Goal: Navigation & Orientation: Find specific page/section

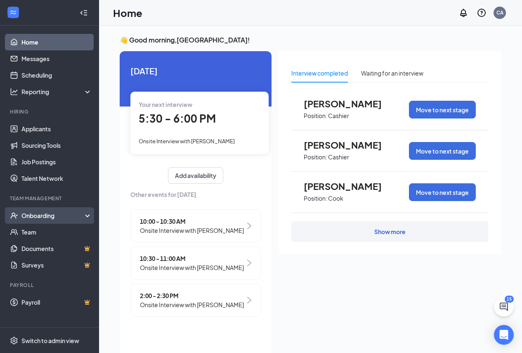
click at [28, 219] on div "Onboarding" at bounding box center [53, 215] width 64 height 8
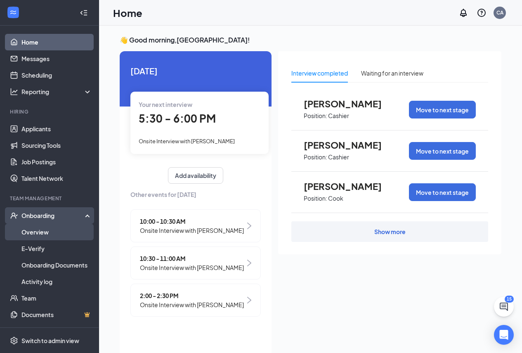
click at [28, 232] on link "Overview" at bounding box center [56, 232] width 71 height 17
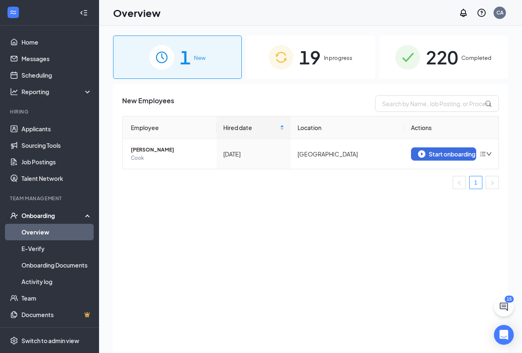
click at [316, 57] on span "19" at bounding box center [309, 57] width 21 height 28
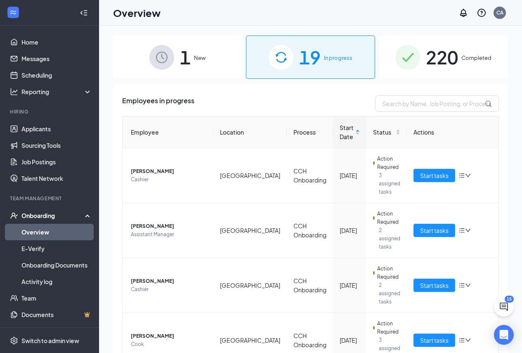
click at [450, 57] on span "220" at bounding box center [442, 57] width 32 height 28
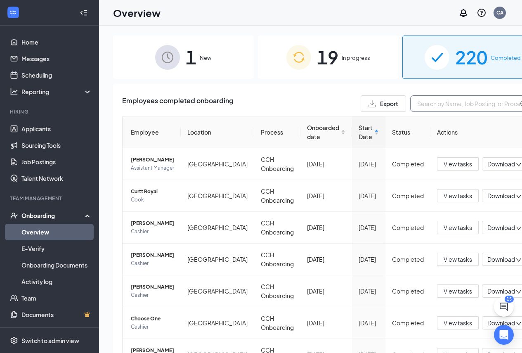
click at [410, 104] on input "text" at bounding box center [472, 103] width 124 height 17
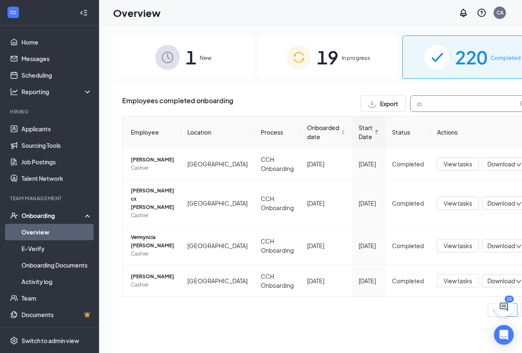
type input "ci"
click at [42, 235] on link "Overview" at bounding box center [56, 232] width 71 height 17
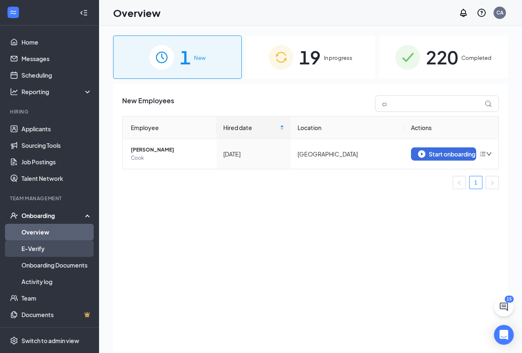
click at [41, 248] on link "E-Verify" at bounding box center [56, 248] width 71 height 17
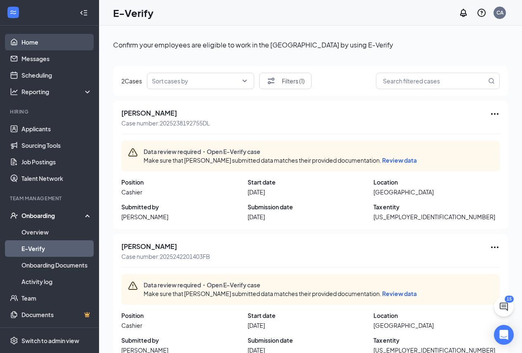
click at [27, 45] on link "Home" at bounding box center [56, 42] width 71 height 17
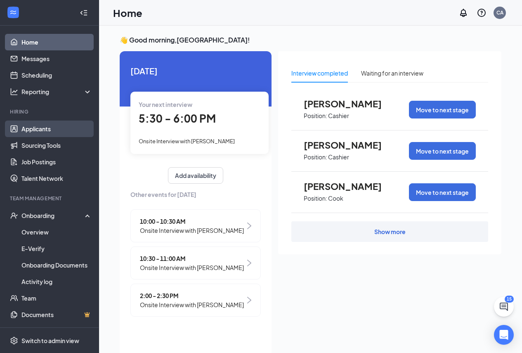
click at [39, 131] on link "Applicants" at bounding box center [56, 128] width 71 height 17
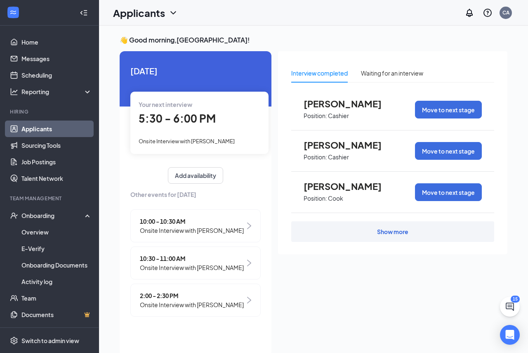
click at [39, 131] on link "Applicants" at bounding box center [56, 128] width 71 height 17
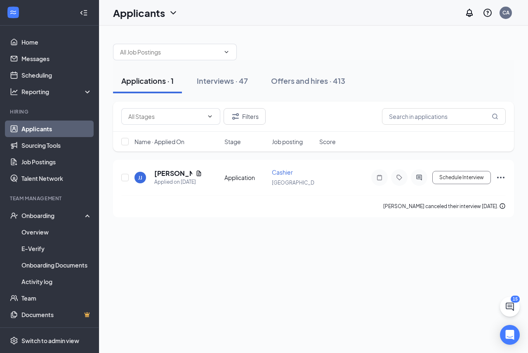
click at [175, 14] on icon "ChevronDown" at bounding box center [173, 13] width 10 height 10
click at [148, 40] on link "Applicants" at bounding box center [162, 36] width 89 height 8
click at [189, 17] on icon "ChevronDown" at bounding box center [190, 13] width 10 height 10
click at [166, 53] on link "Archived applicants" at bounding box center [179, 54] width 89 height 8
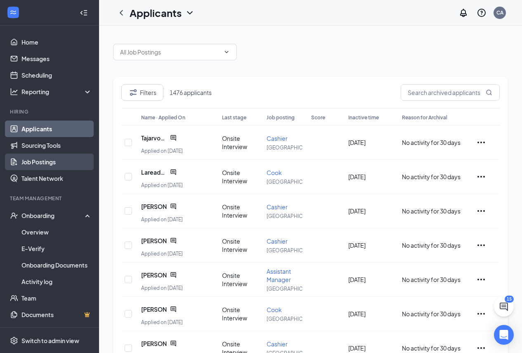
click at [28, 161] on link "Job Postings" at bounding box center [56, 162] width 71 height 17
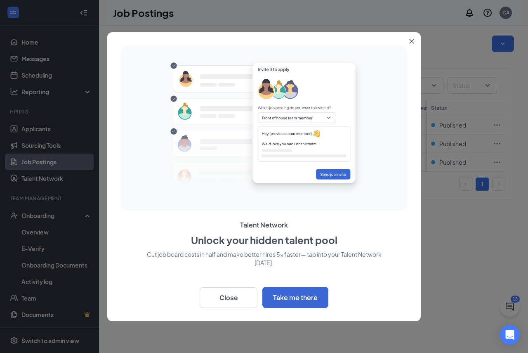
click at [409, 36] on button "Close" at bounding box center [413, 39] width 15 height 15
